Goal: Check status: Check status

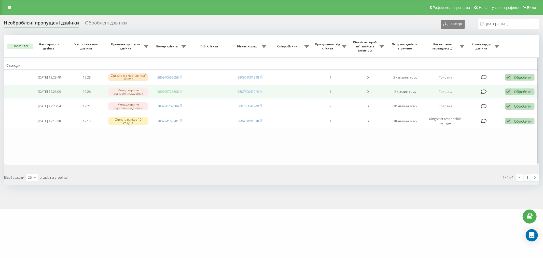
click at [172, 92] on link "380635728808" at bounding box center [167, 91] width 21 height 5
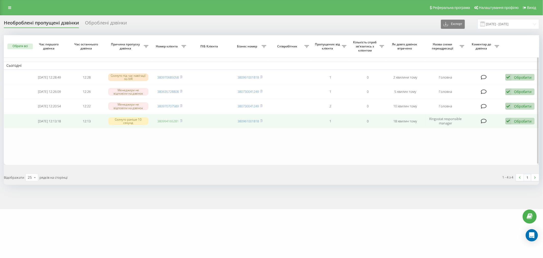
click at [162, 119] on link "380994165281" at bounding box center [167, 121] width 21 height 5
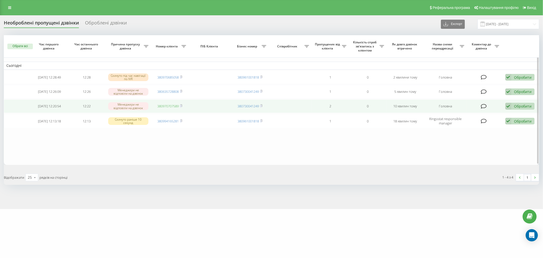
click at [174, 104] on link "380970707589" at bounding box center [167, 106] width 21 height 5
